Goal: Task Accomplishment & Management: Manage account settings

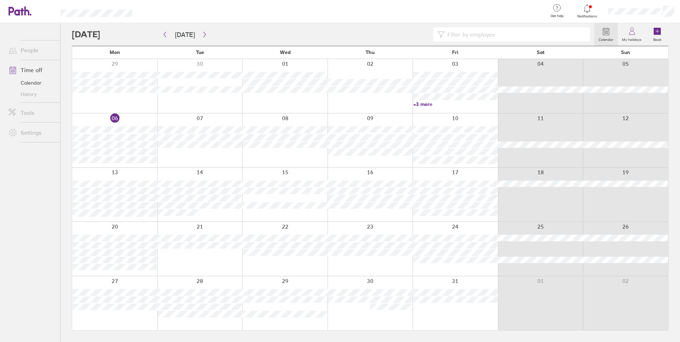
click at [205, 176] on div at bounding box center [199, 195] width 85 height 54
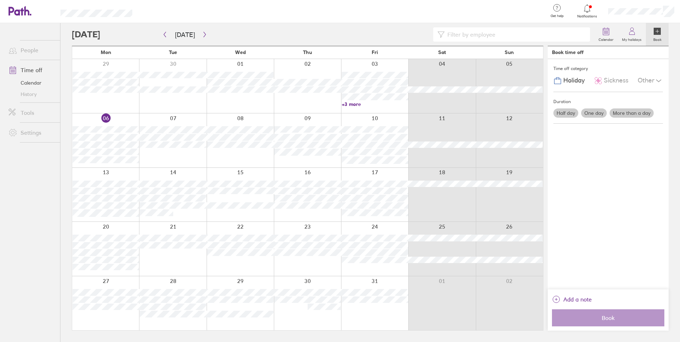
click at [572, 115] on label "Half day" at bounding box center [566, 112] width 25 height 9
click at [0, 0] on input "Half day" at bounding box center [0, 0] width 0 height 0
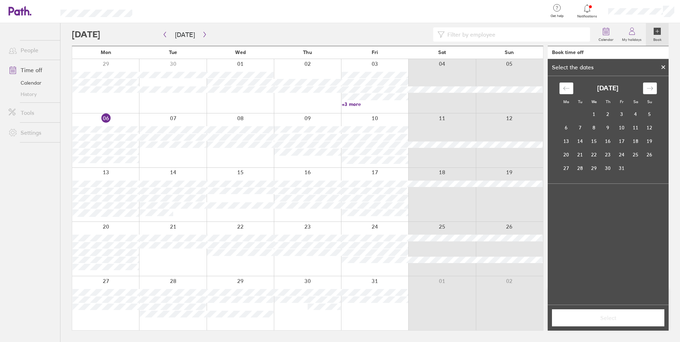
click at [660, 69] on div at bounding box center [663, 67] width 11 height 12
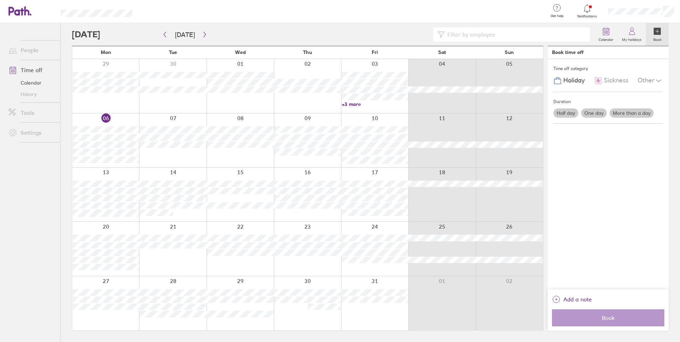
click at [602, 114] on label "One day" at bounding box center [594, 112] width 26 height 9
click at [0, 0] on input "One day" at bounding box center [0, 0] width 0 height 0
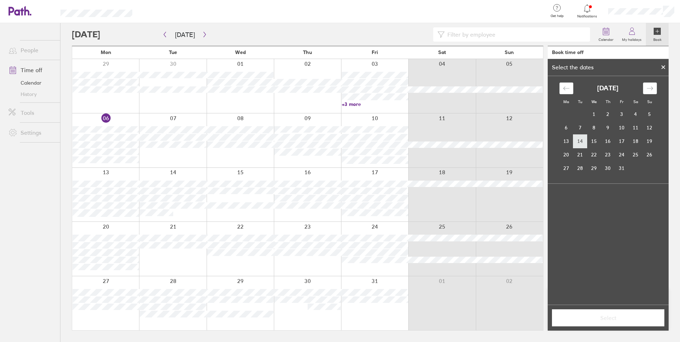
click at [583, 144] on td "14" at bounding box center [580, 141] width 14 height 14
click at [612, 317] on span "Select" at bounding box center [608, 318] width 102 height 6
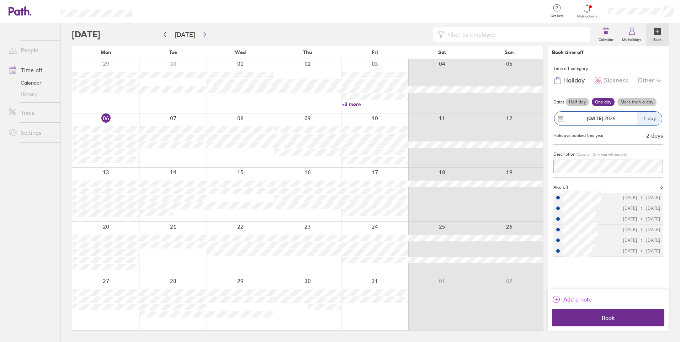
click at [570, 295] on span "Add a note" at bounding box center [577, 299] width 28 height 11
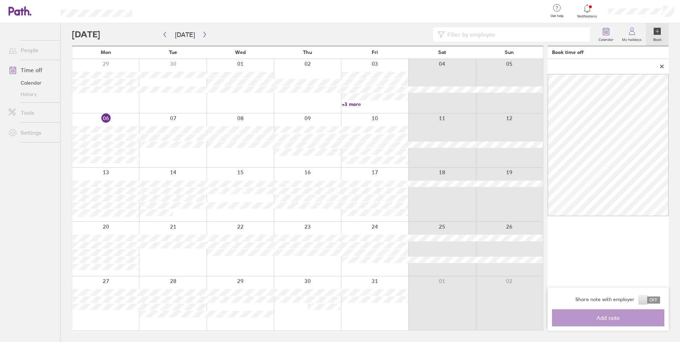
click at [664, 67] on icon at bounding box center [662, 66] width 5 height 4
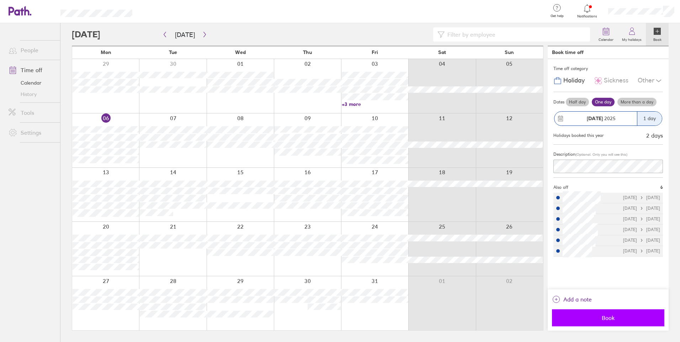
click at [620, 315] on span "Book" at bounding box center [608, 318] width 102 height 6
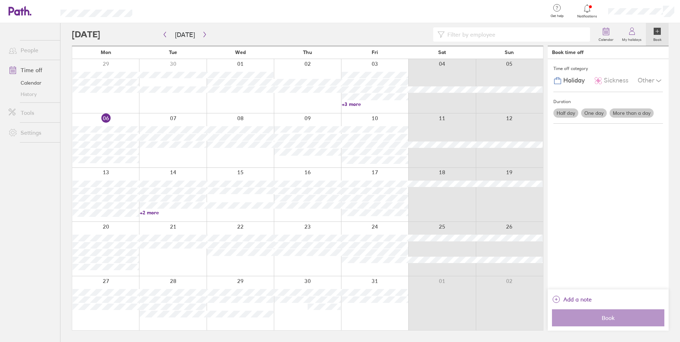
click at [599, 15] on span "Notifications" at bounding box center [587, 16] width 23 height 4
